Goal: Obtain resource: Download file/media

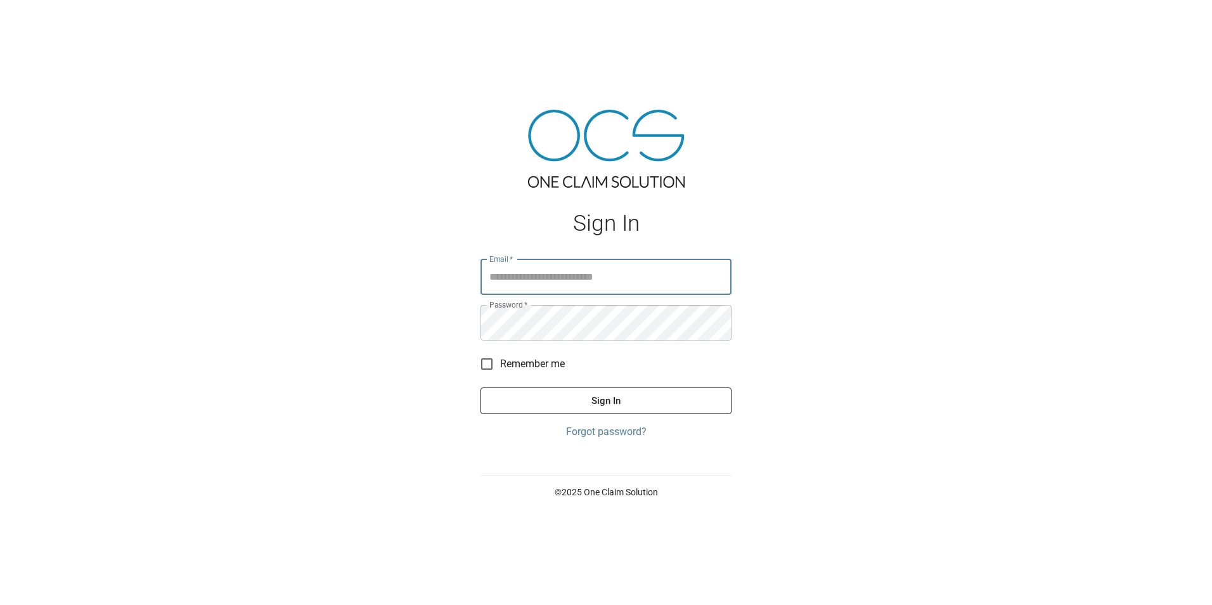
type input "**********"
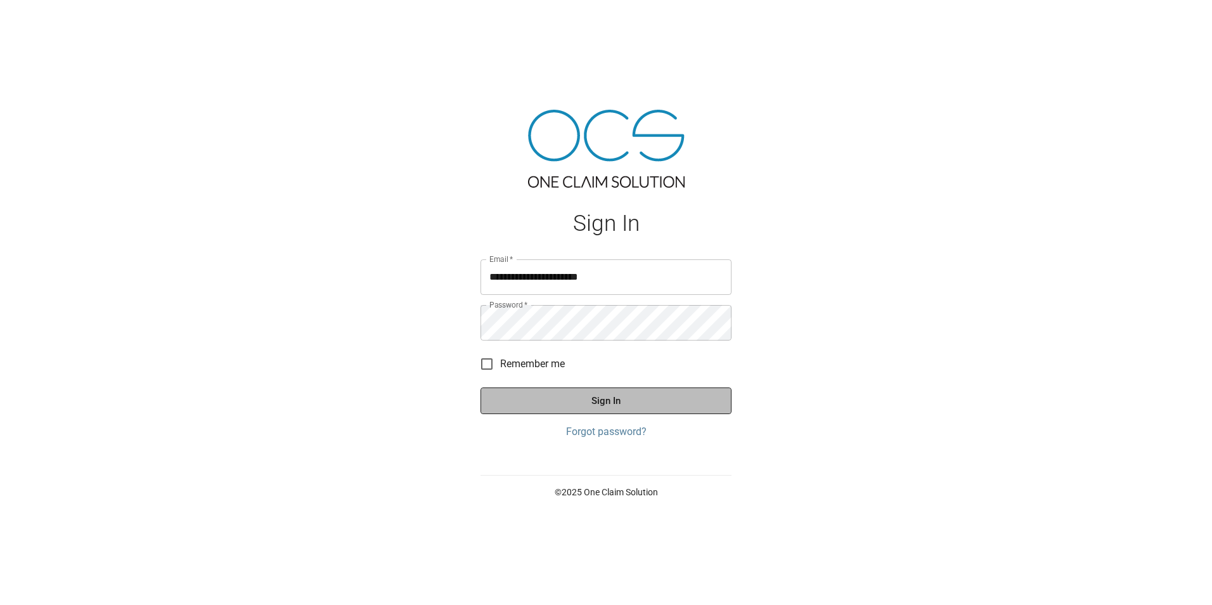
click at [587, 403] on button "Sign In" at bounding box center [606, 400] width 251 height 27
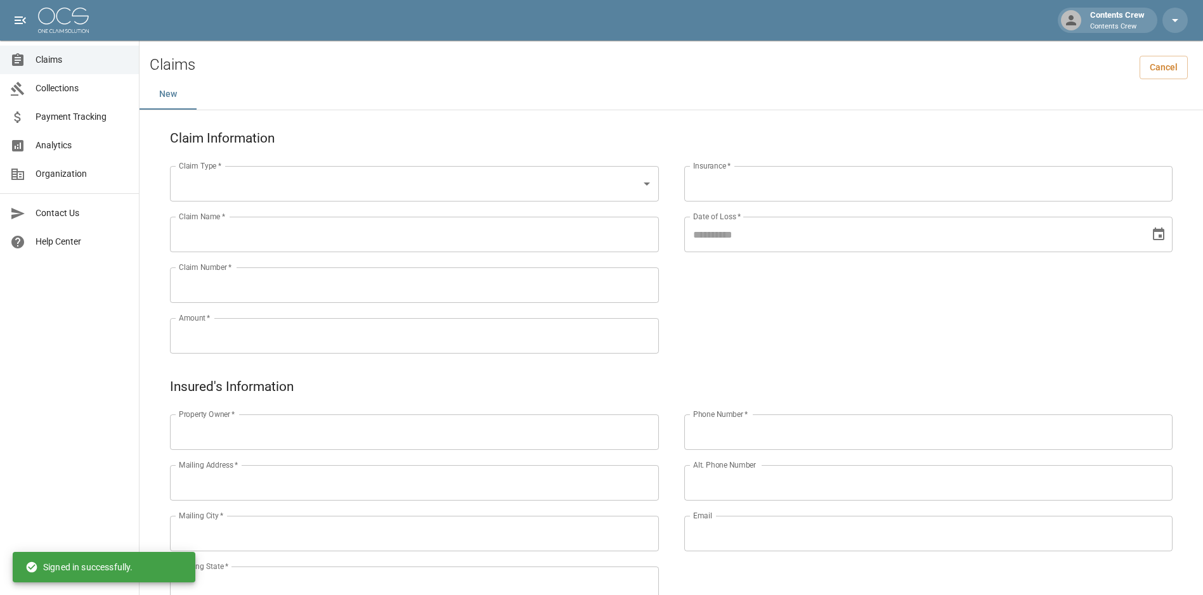
click at [58, 59] on span "Claims" at bounding box center [82, 59] width 93 height 13
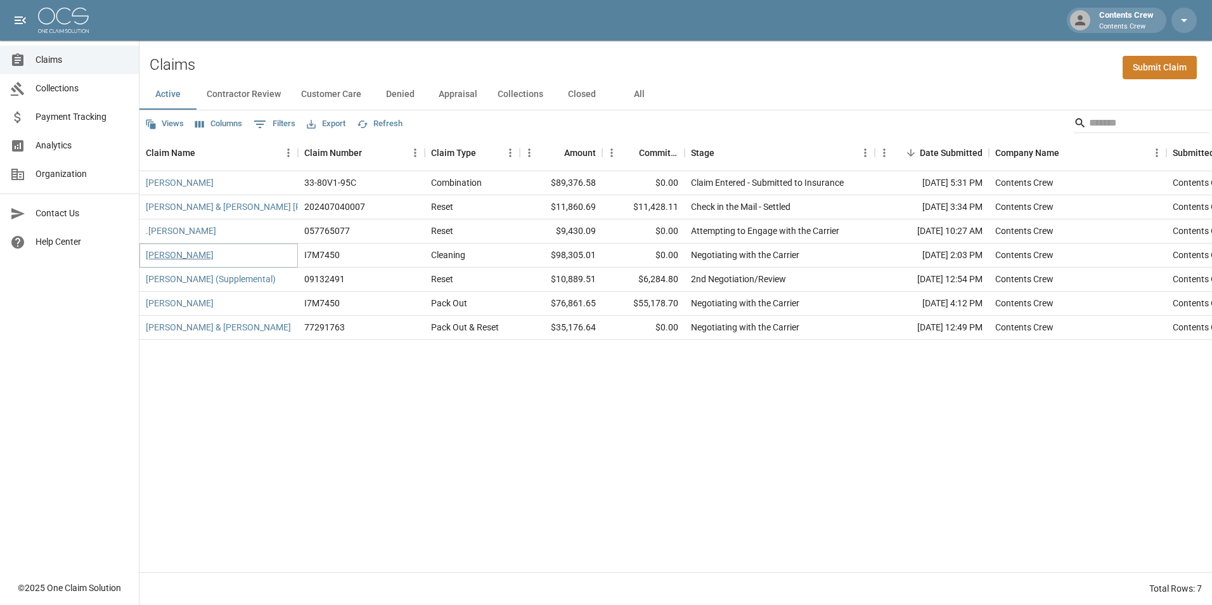
click at [185, 254] on link "[PERSON_NAME]" at bounding box center [180, 255] width 68 height 13
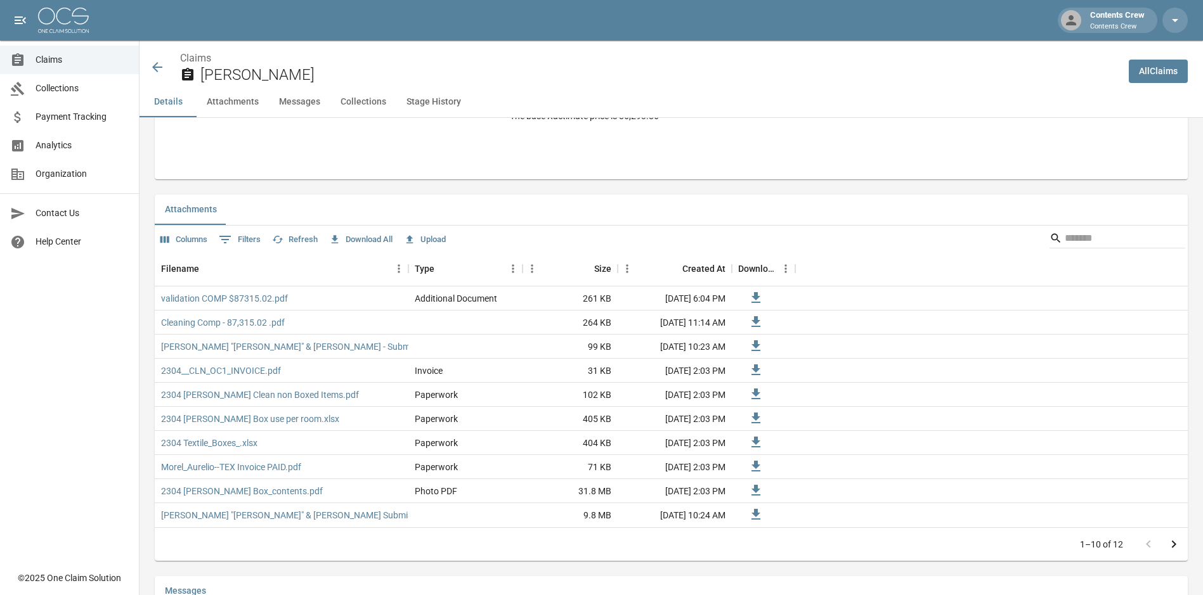
scroll to position [698, 0]
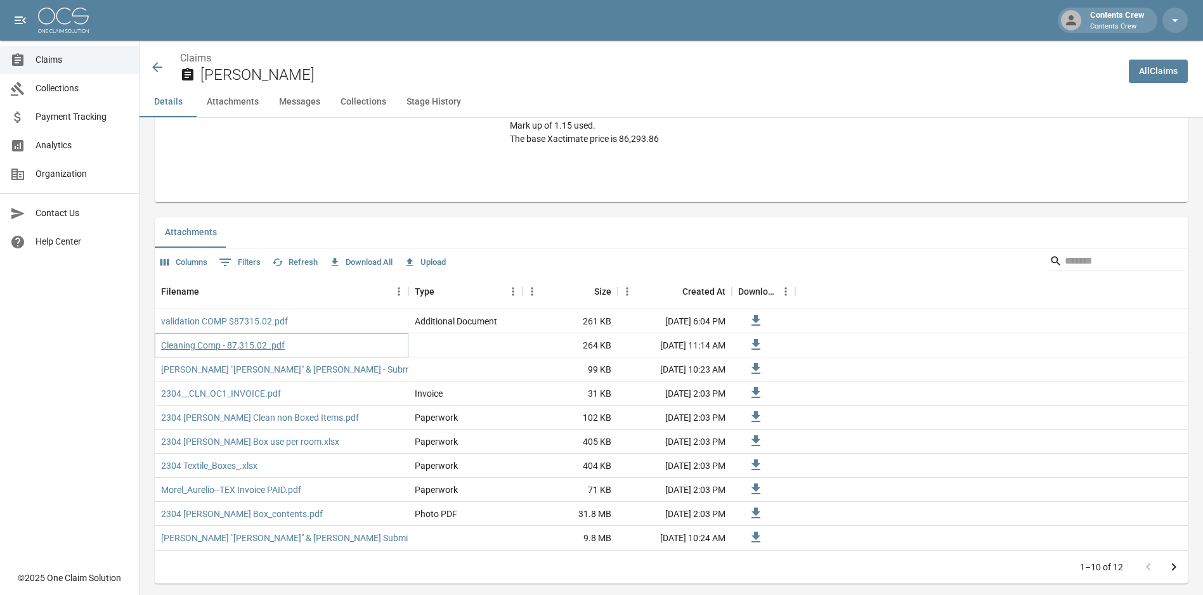
click at [205, 346] on link "Cleaning Comp - 87,315.02 .pdf" at bounding box center [223, 345] width 124 height 13
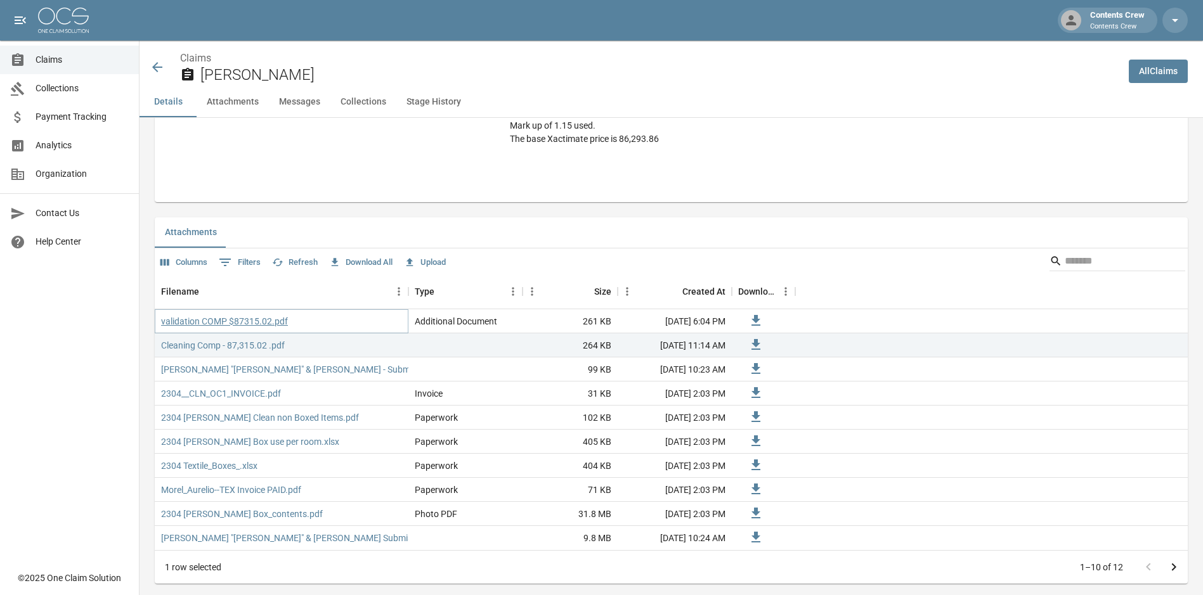
click at [222, 320] on link "validation COMP $87315.02.pdf" at bounding box center [224, 321] width 127 height 13
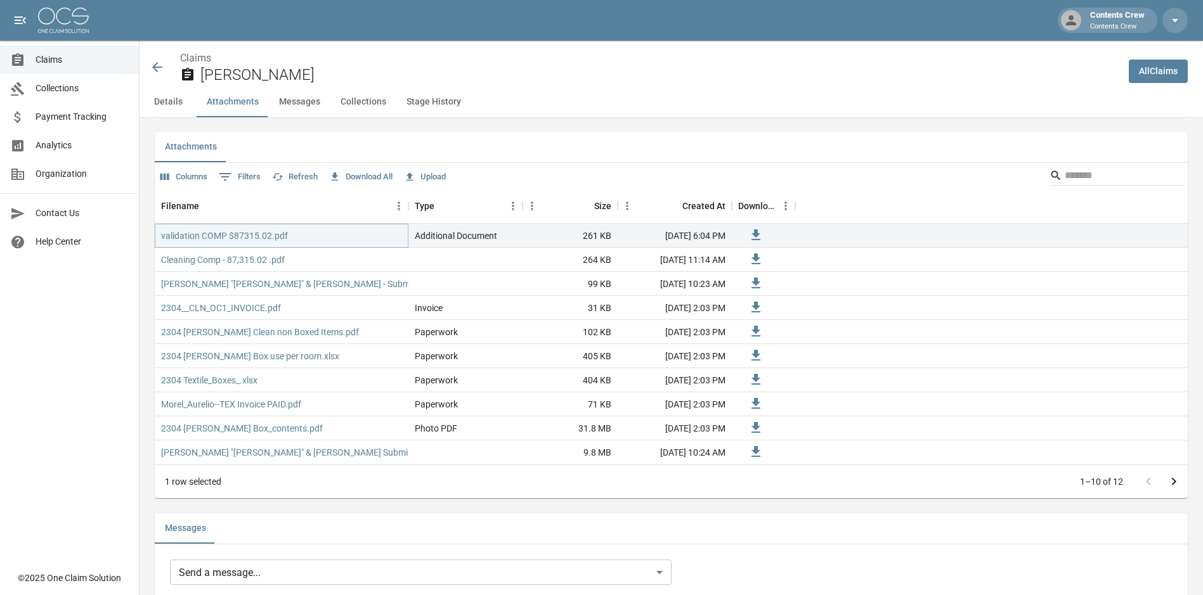
scroll to position [761, 0]
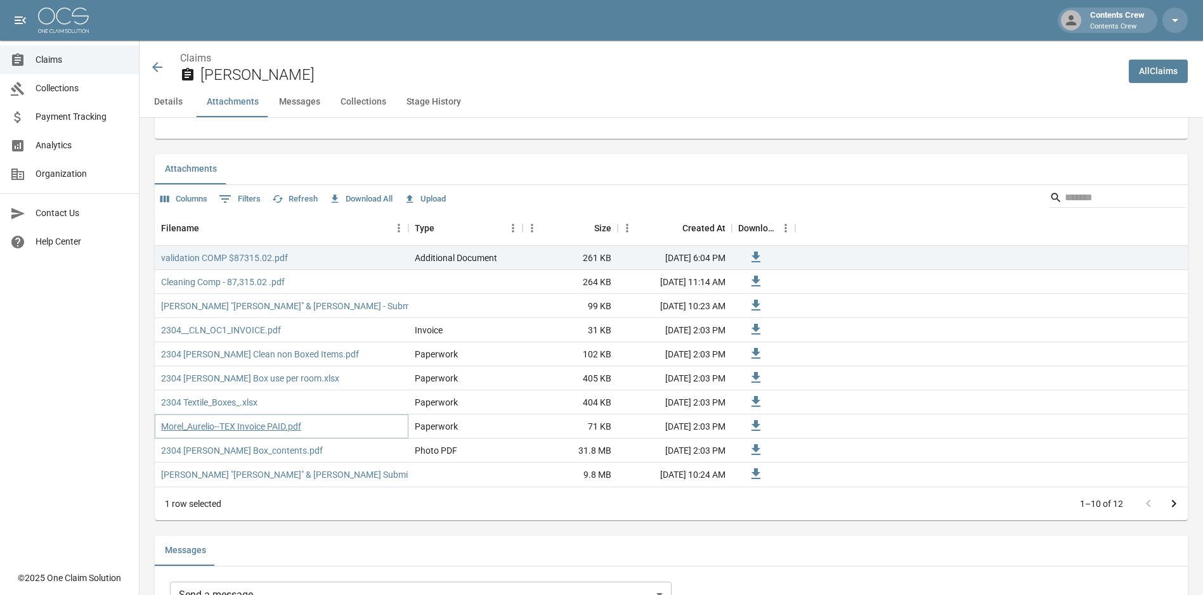
click at [233, 425] on link "Morel_Aurelio--TEX Invoice PAID.pdf" at bounding box center [231, 426] width 140 height 13
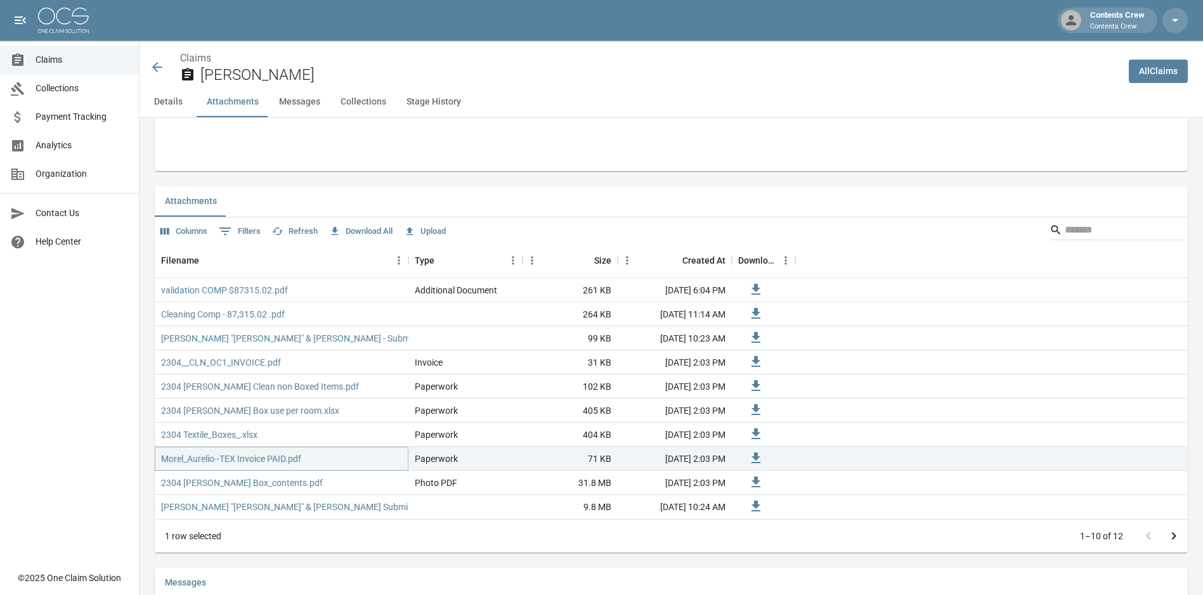
scroll to position [698, 0]
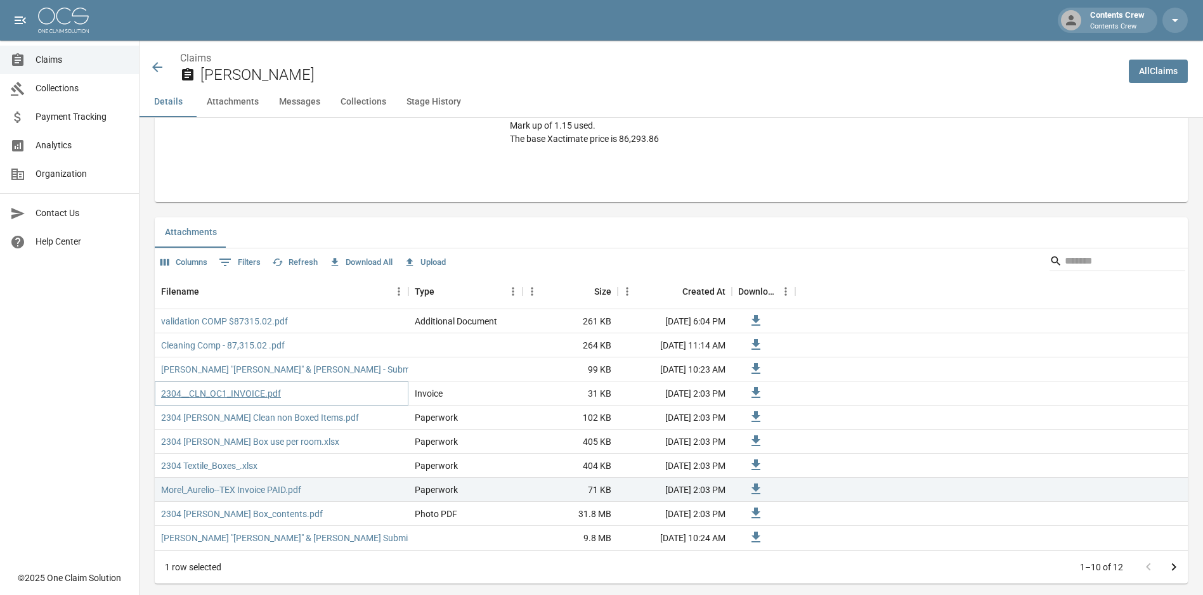
click at [231, 394] on link "2304__CLN_OC1_INVOICE.pdf" at bounding box center [221, 393] width 120 height 13
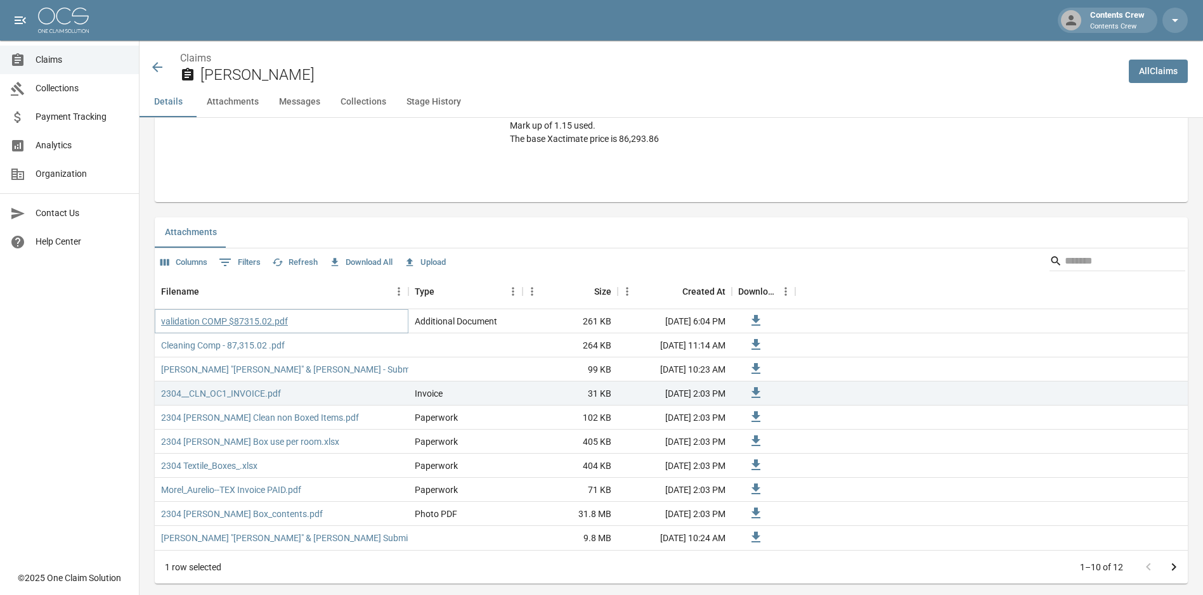
click at [273, 321] on link "validation COMP $87315.02.pdf" at bounding box center [224, 321] width 127 height 13
